Goal: Information Seeking & Learning: Learn about a topic

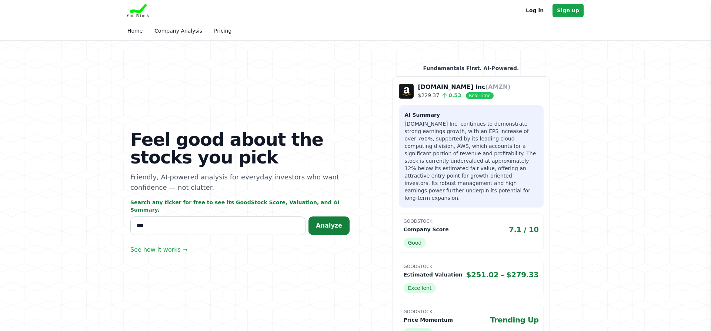
click at [332, 222] on span "Analyze" at bounding box center [329, 225] width 26 height 7
drag, startPoint x: 281, startPoint y: 263, endPoint x: 284, endPoint y: 255, distance: 8.0
click at [280, 262] on div "Feel good about the stocks you pick Friendly, AI-powered analysis for everyday …" at bounding box center [356, 201] width 474 height 321
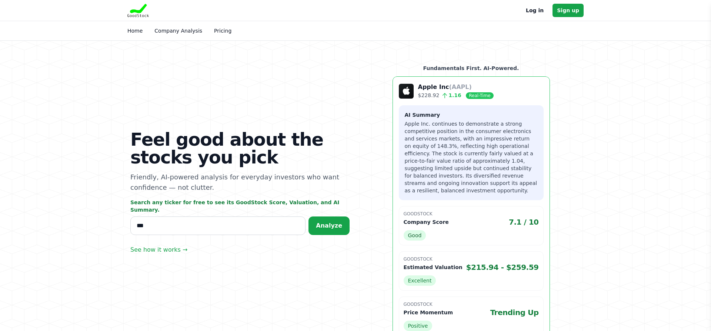
click at [436, 87] on p "Apple Inc (AAPL)" at bounding box center [456, 87] width 76 height 9
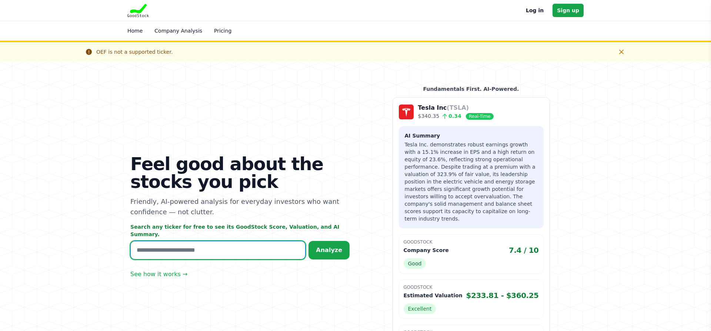
click at [197, 247] on input "text" at bounding box center [217, 250] width 175 height 19
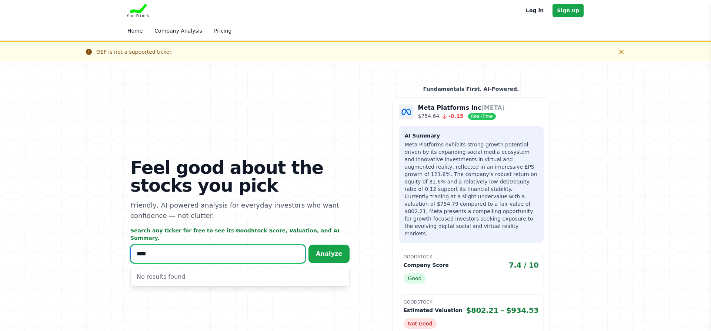
type input "****"
